Goal: Check status: Check status

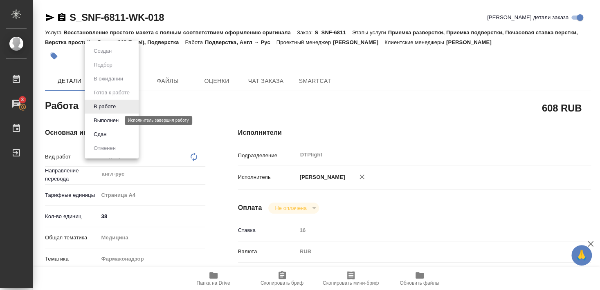
click at [110, 122] on button "Выполнен" at bounding box center [106, 120] width 30 height 9
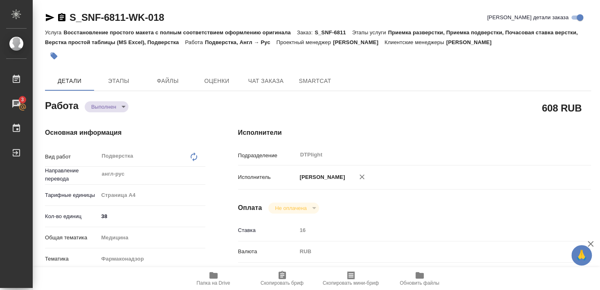
type textarea "x"
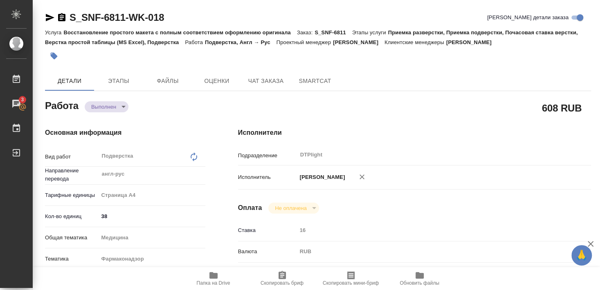
type textarea "x"
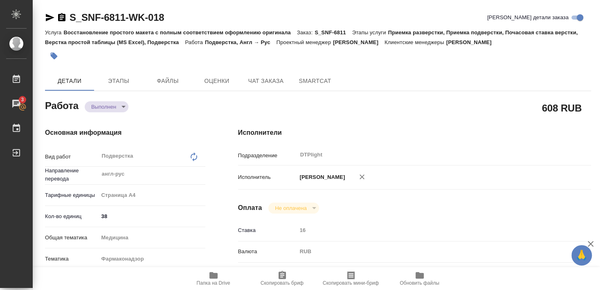
type textarea "x"
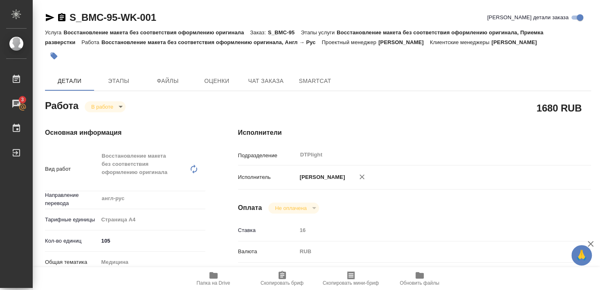
click at [213, 277] on icon "button" at bounding box center [213, 275] width 8 height 7
